Goal: Information Seeking & Learning: Learn about a topic

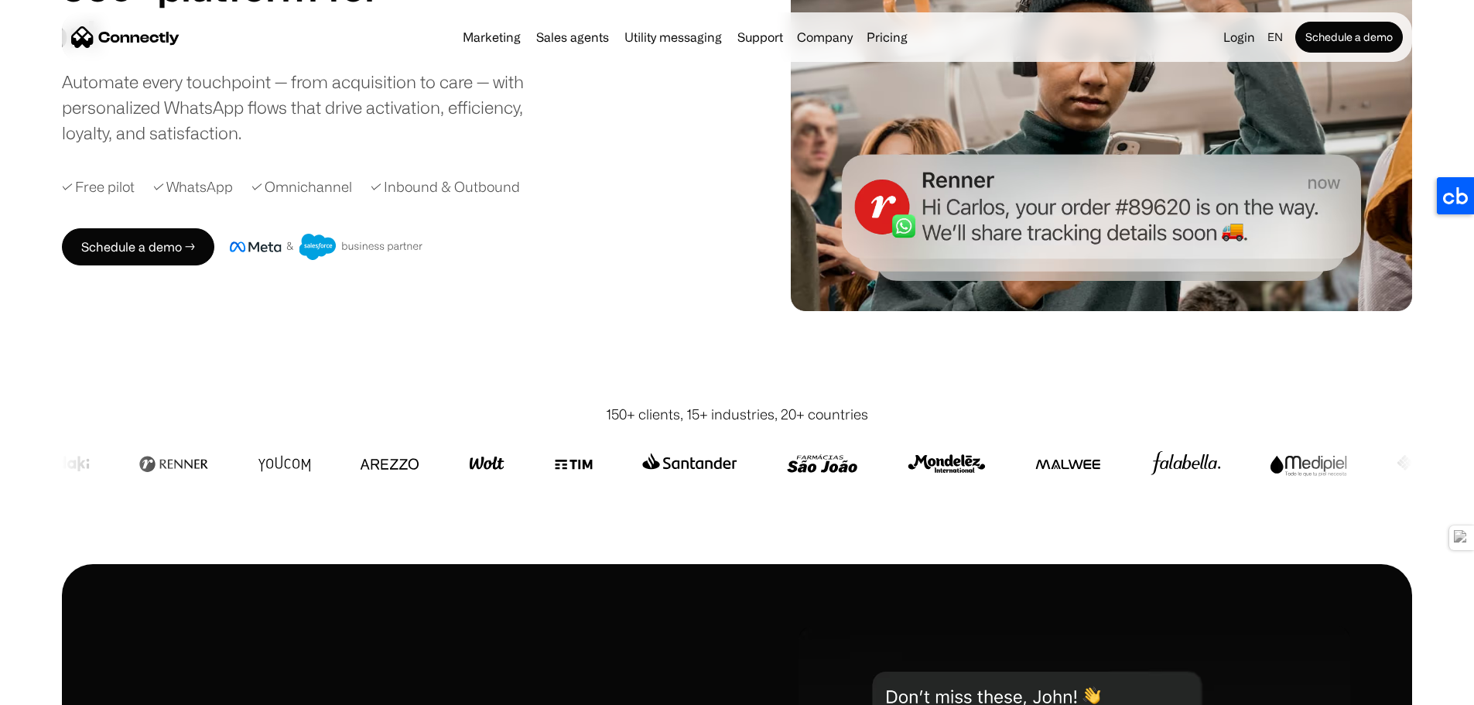
scroll to position [310, 0]
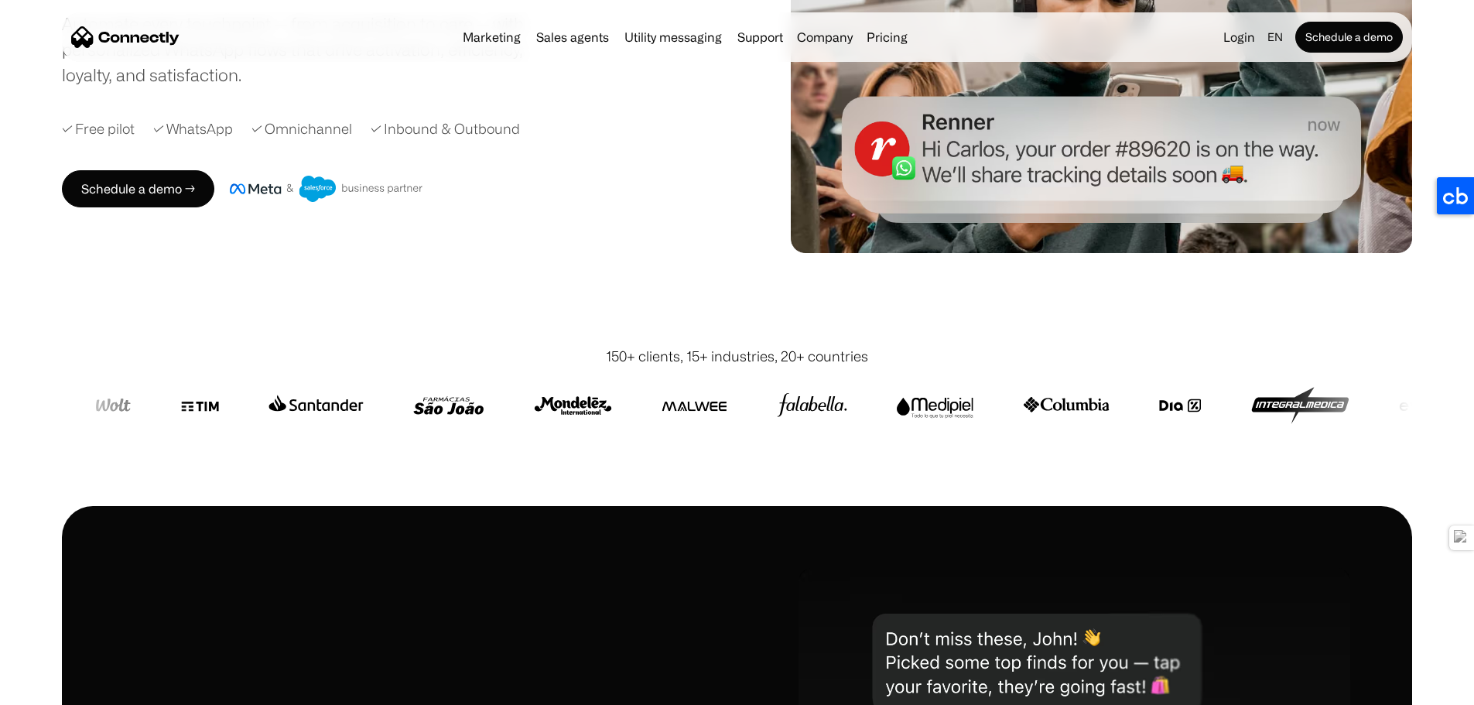
drag, startPoint x: 700, startPoint y: 151, endPoint x: 807, endPoint y: 107, distance: 116.2
click at [711, 139] on div "✓ Free pilot ✓ WhatsApp ✓ Omnichannel ✓ Inbound & Outbound" at bounding box center [413, 128] width 702 height 21
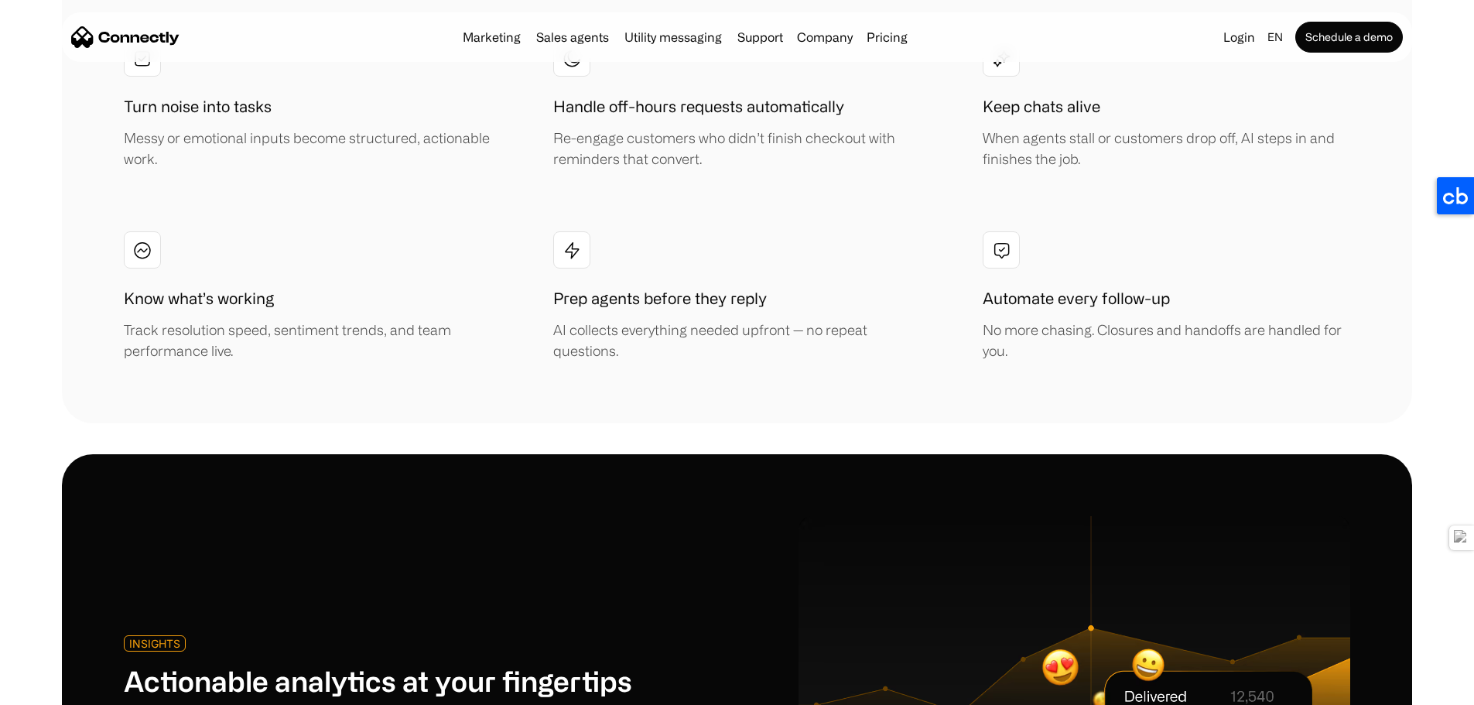
scroll to position [3714, 0]
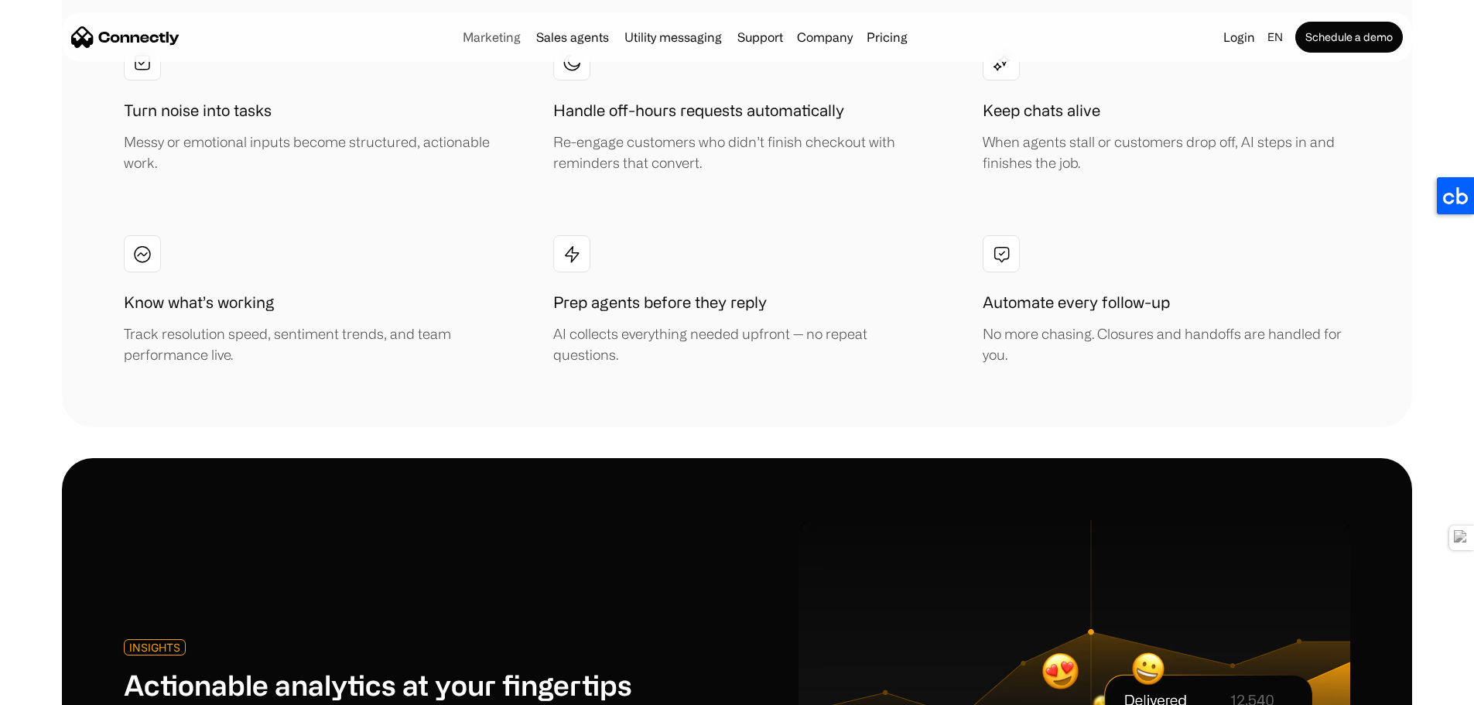
click at [457, 38] on link "Marketing" at bounding box center [492, 37] width 70 height 12
